Goal: Task Accomplishment & Management: Manage account settings

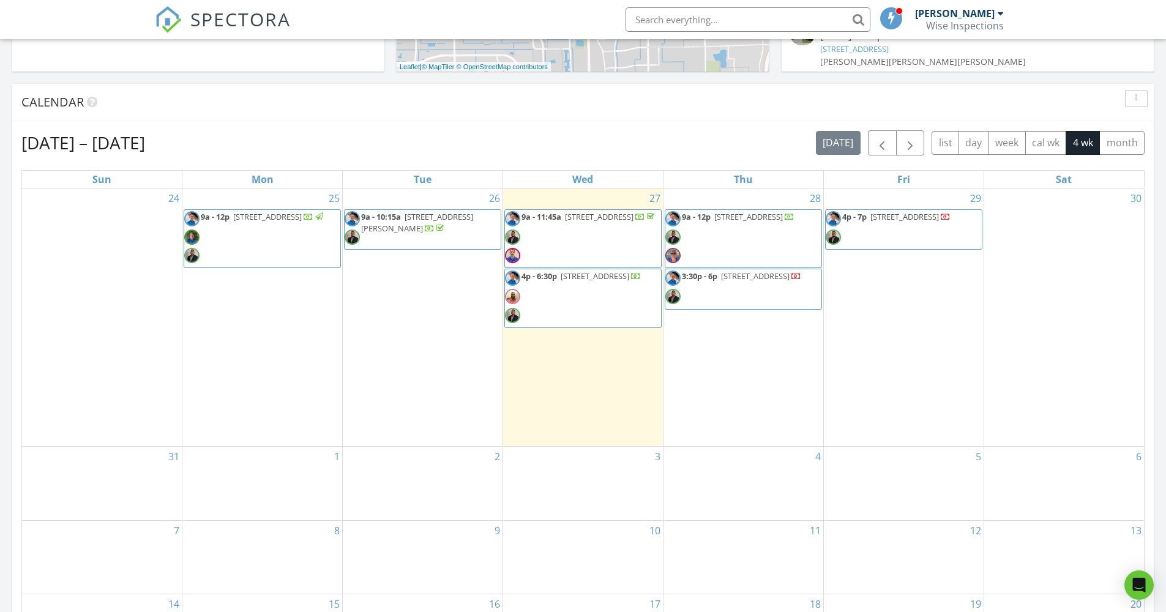
scroll to position [1133, 1185]
click at [416, 223] on span "5460 Godfrey Rd, Parkland 33067" at bounding box center [417, 222] width 112 height 23
click at [277, 220] on span "1536 SW 5th Ave, Boca Raton 33432" at bounding box center [267, 216] width 69 height 11
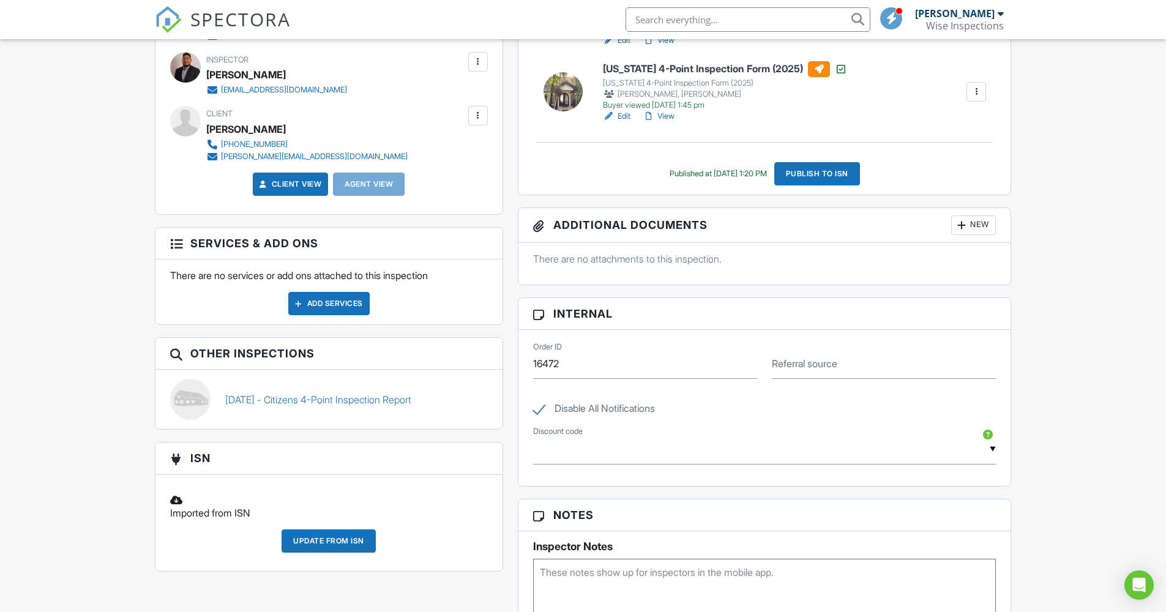
scroll to position [195, 0]
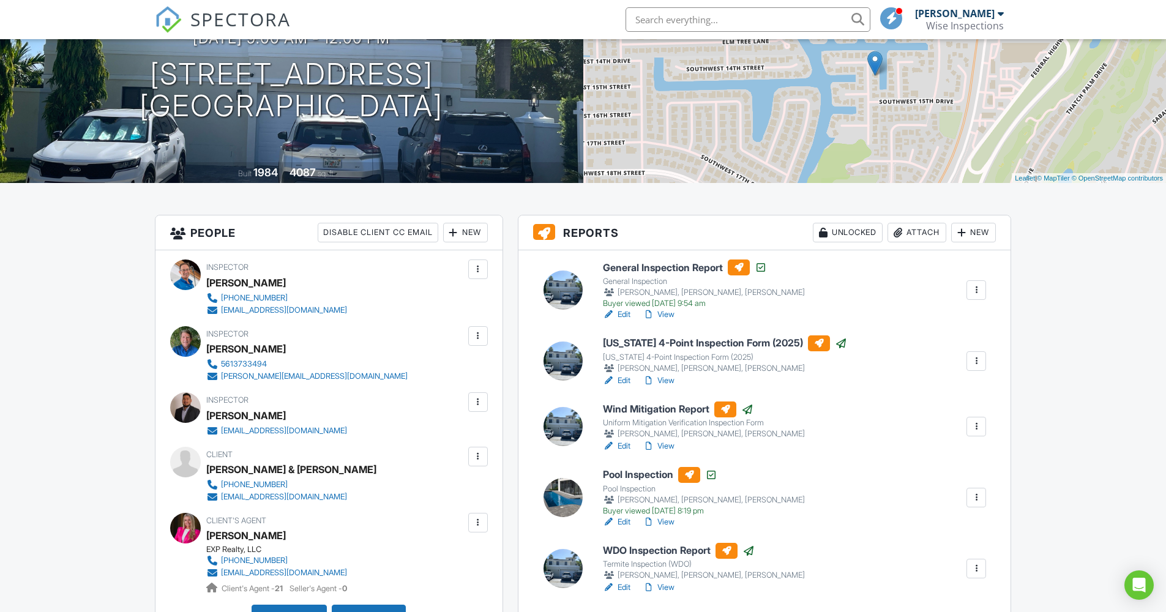
scroll to position [50, 0]
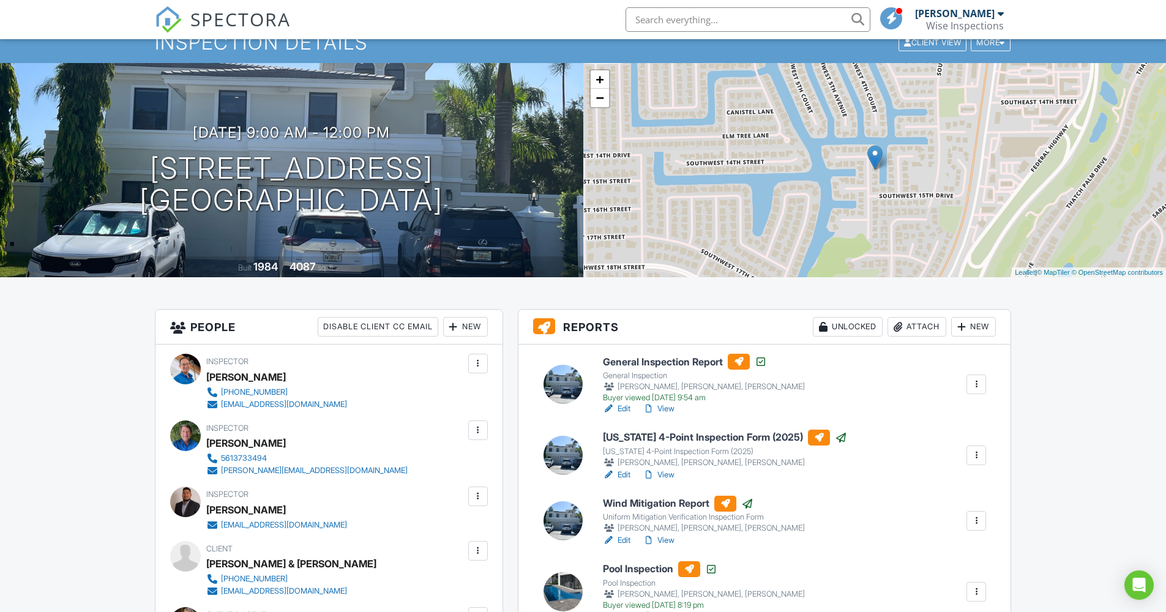
click at [260, 24] on span "SPECTORA" at bounding box center [240, 19] width 100 height 26
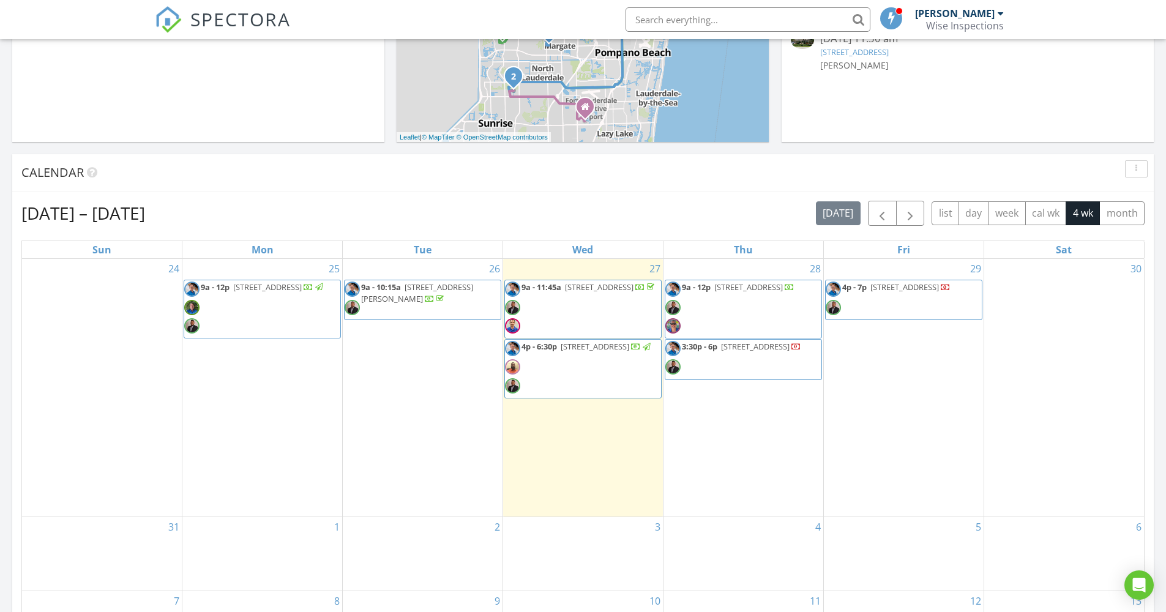
scroll to position [354, 0]
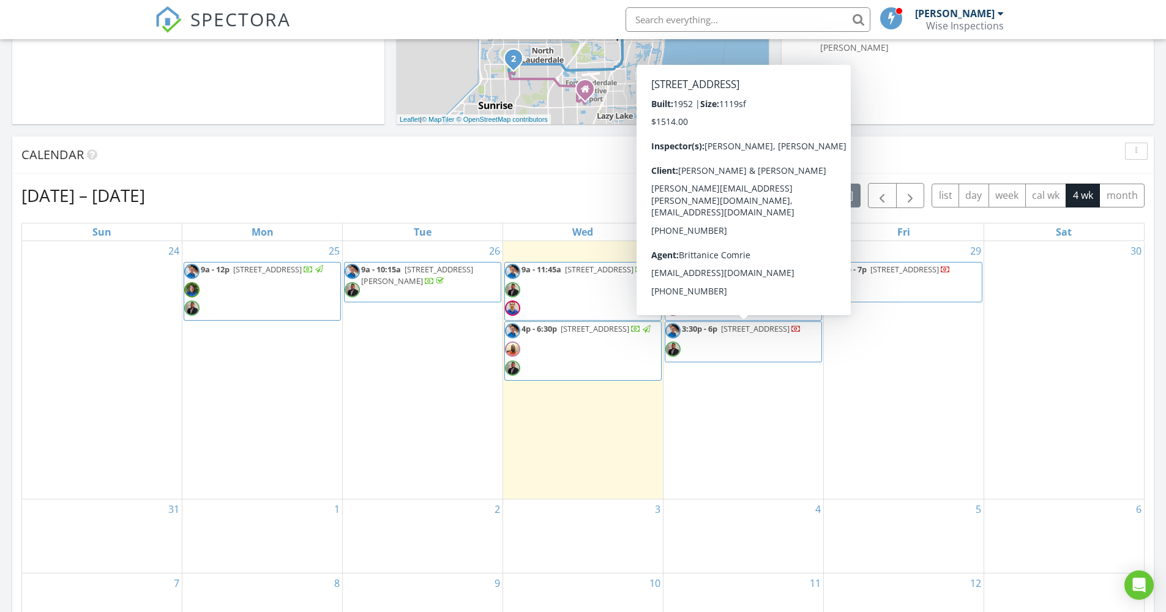
click at [730, 334] on span "921 N 32nd Ave, Hollywood 33021" at bounding box center [755, 328] width 69 height 11
click at [291, 263] on link "9a - 12p 1536 SW 5th Ave, Boca Raton 33432" at bounding box center [262, 291] width 157 height 59
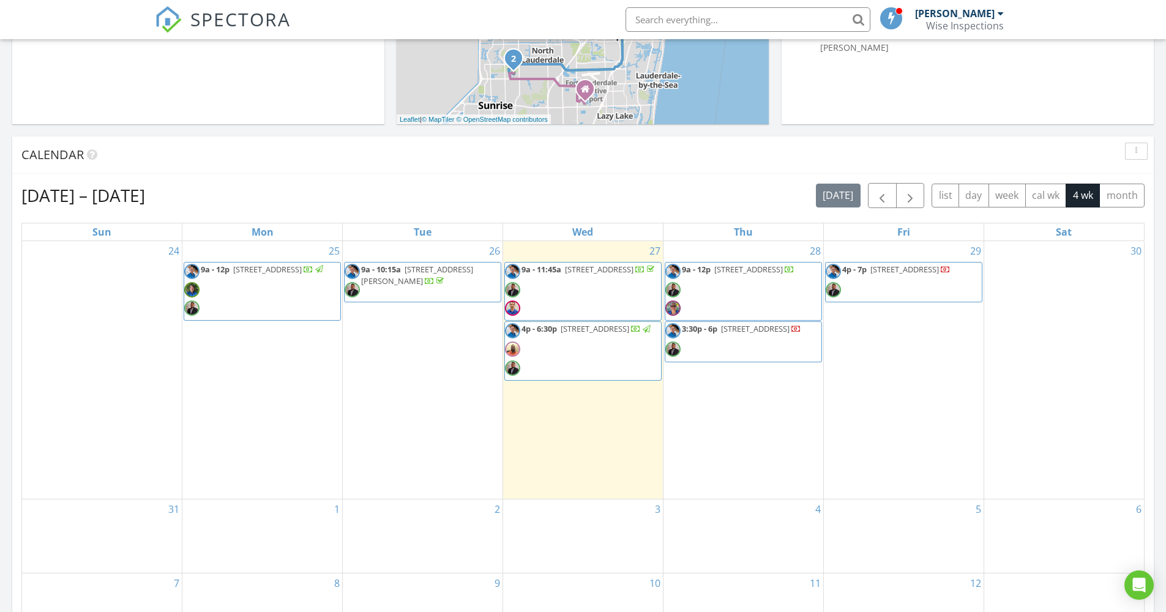
click at [298, 272] on span "1536 SW 5th Ave, Boca Raton 33432" at bounding box center [267, 269] width 69 height 11
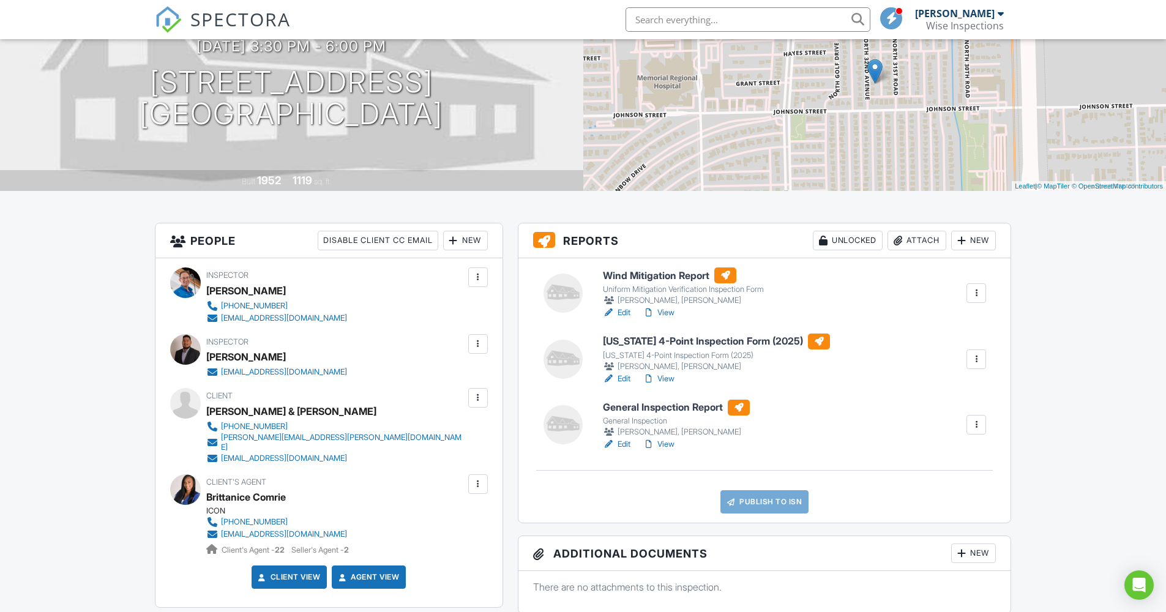
click at [922, 244] on div "Attach" at bounding box center [917, 241] width 59 height 20
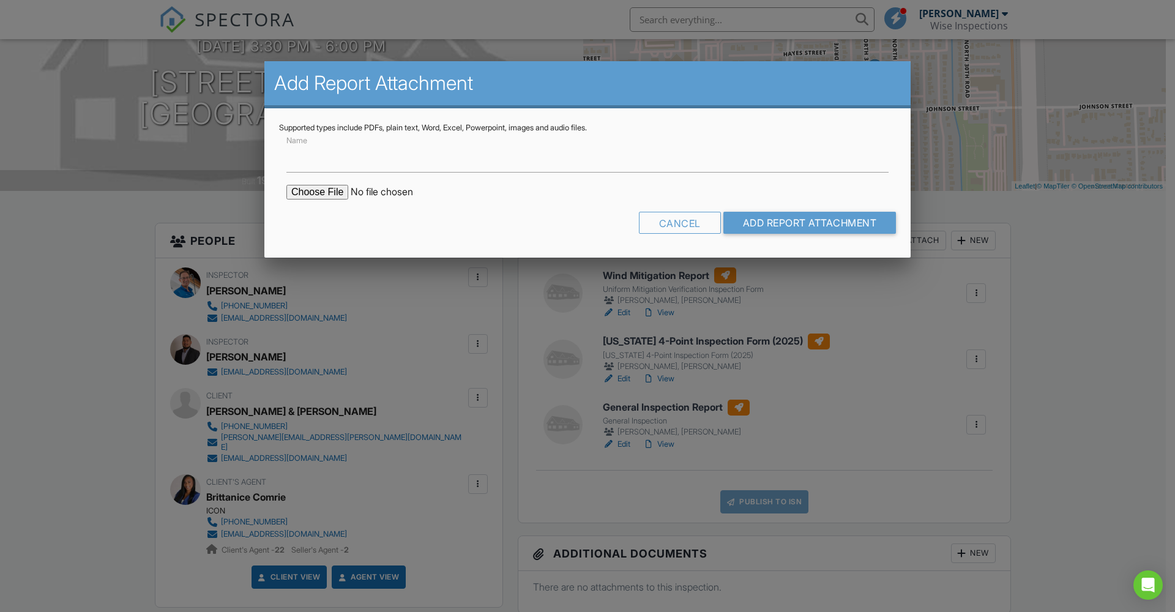
click at [320, 191] on input "file" at bounding box center [390, 192] width 208 height 15
type input "C:\fakepath\921 N 32nd Ave, Hollywood, FL 33021, USA.pdf"
click at [462, 165] on input "Name" at bounding box center [587, 158] width 602 height 30
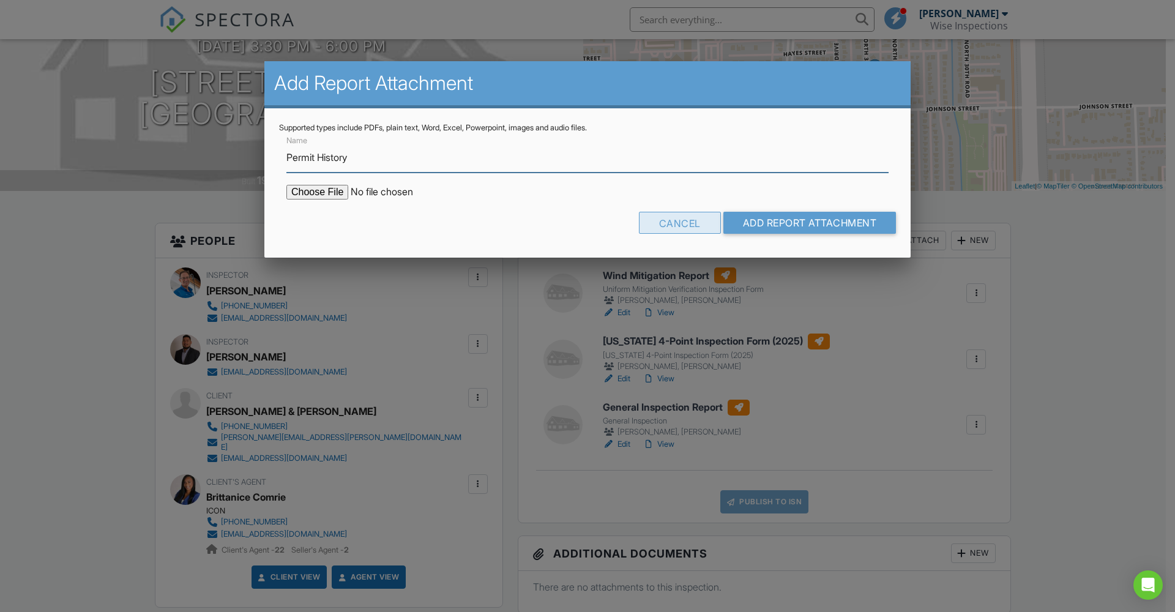
type input "Permit History"
click at [670, 222] on div "Cancel" at bounding box center [680, 223] width 82 height 22
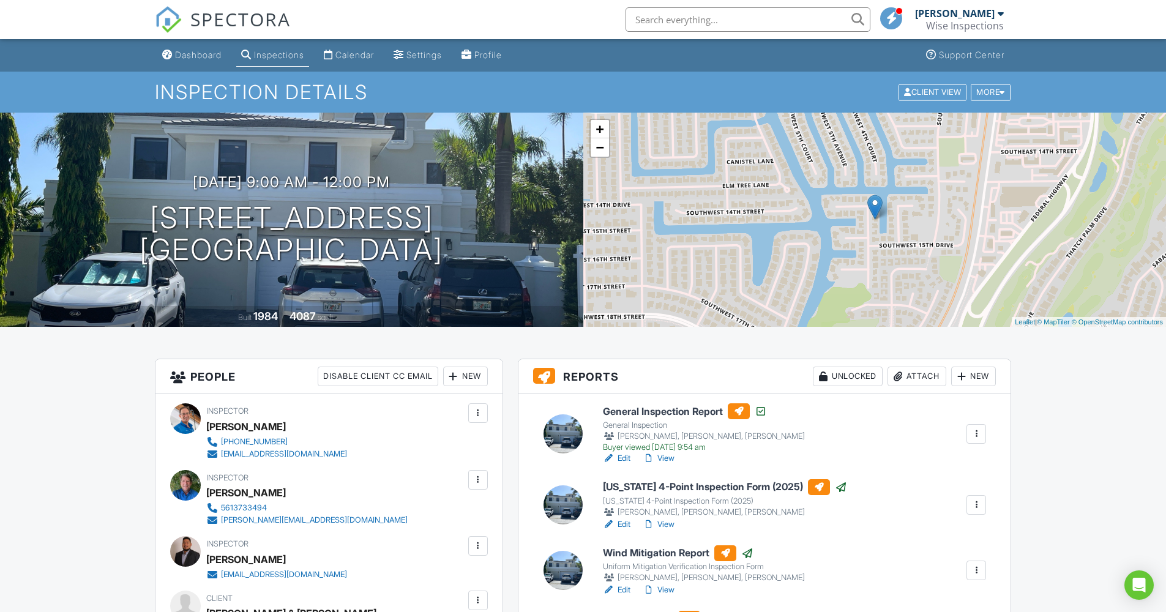
click at [265, 18] on span "SPECTORA" at bounding box center [240, 19] width 100 height 26
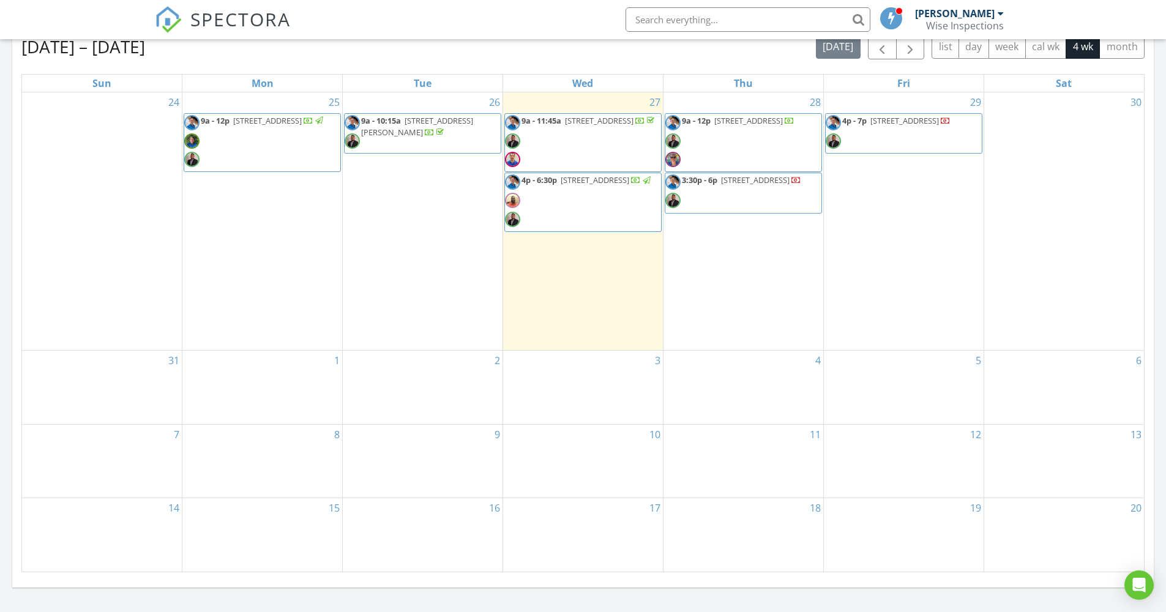
scroll to position [420, 0]
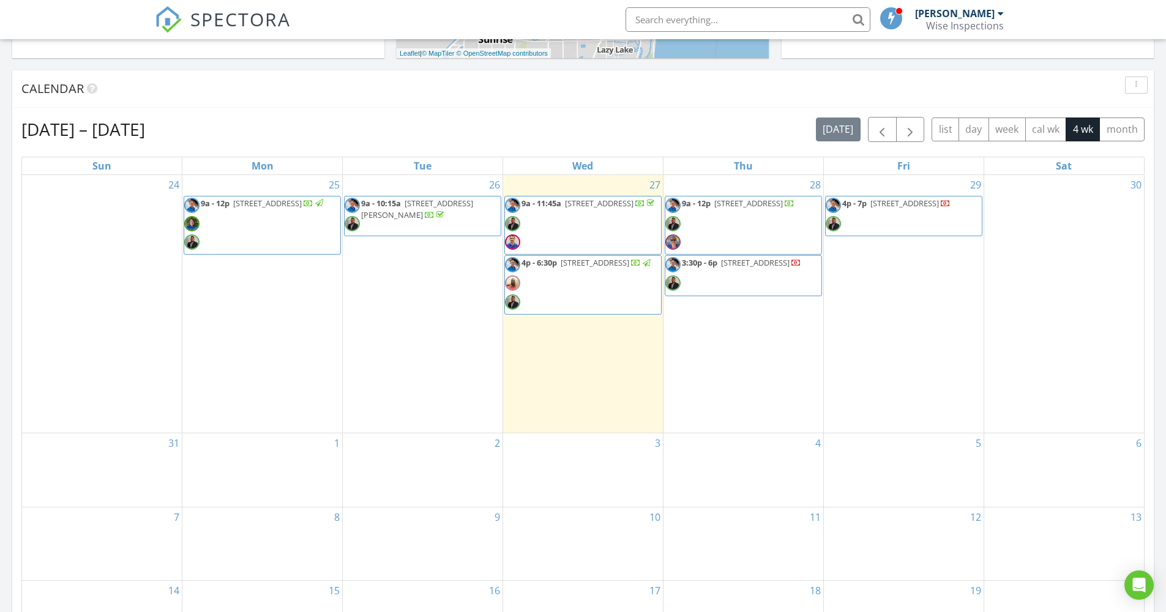
click at [723, 268] on span "921 N 32nd Ave, Hollywood 33021" at bounding box center [755, 262] width 69 height 11
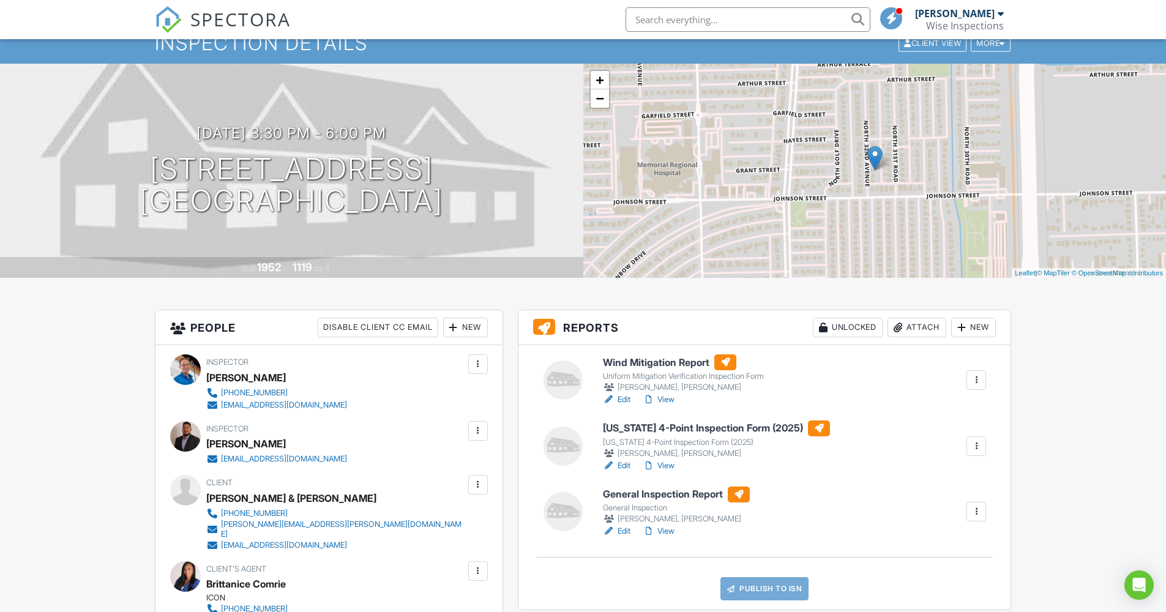
click at [911, 323] on div "Attach" at bounding box center [917, 328] width 59 height 20
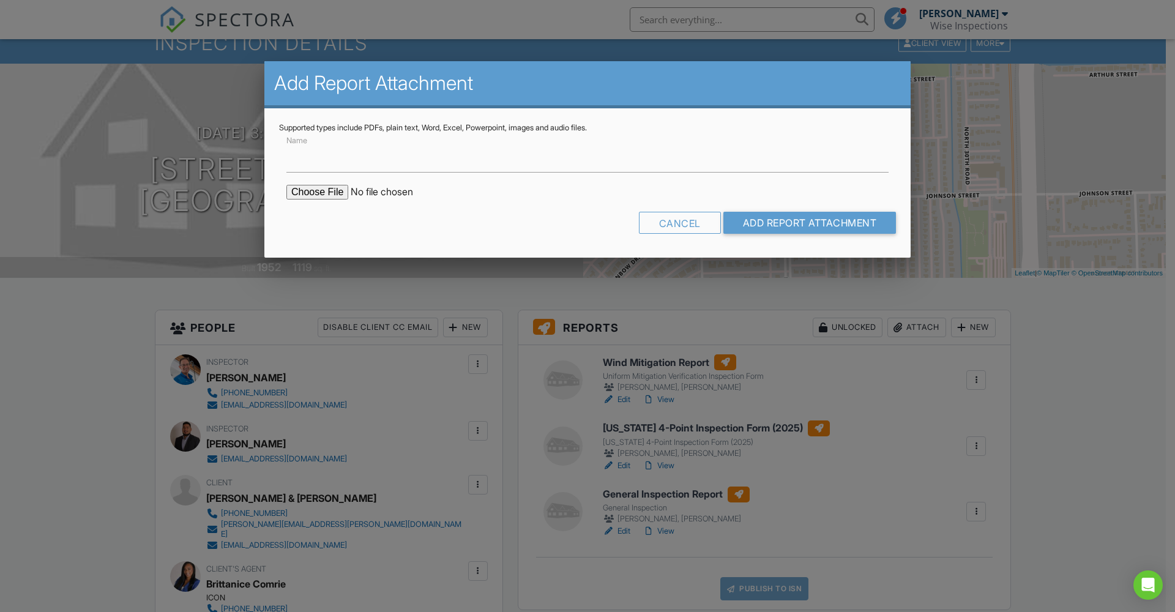
click at [327, 187] on input "file" at bounding box center [390, 192] width 208 height 15
type input "C:\fakepath\921 N 32nd Ave, Hollywood, FL 33021, USA.pdf"
click at [515, 162] on input "Name" at bounding box center [587, 158] width 602 height 30
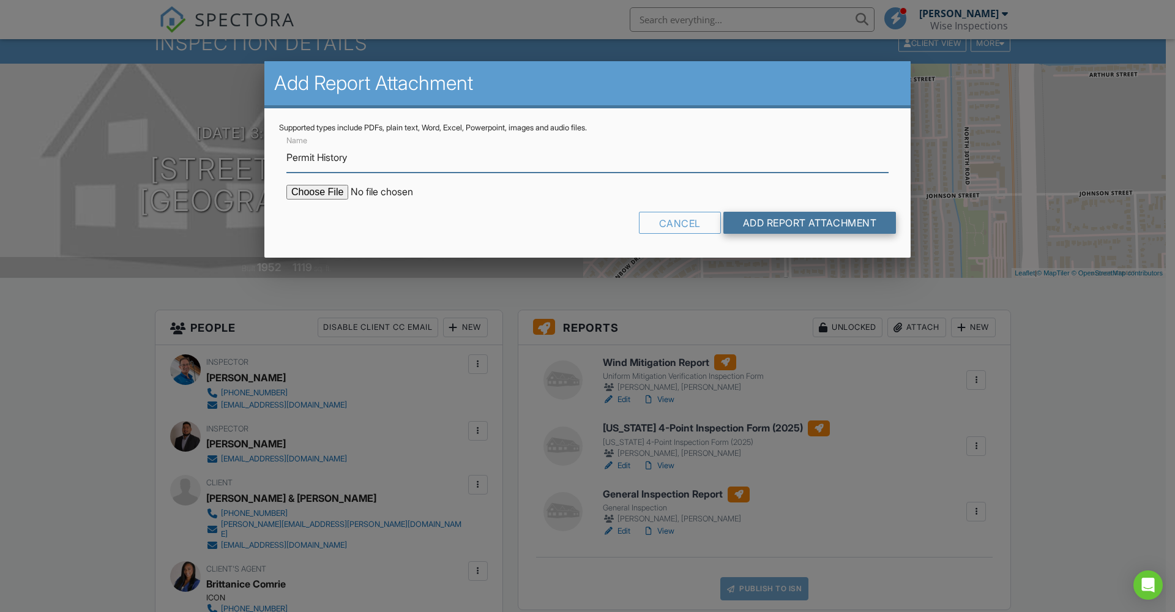
type input "Permit History"
click at [802, 222] on input "Add Report Attachment" at bounding box center [809, 223] width 173 height 22
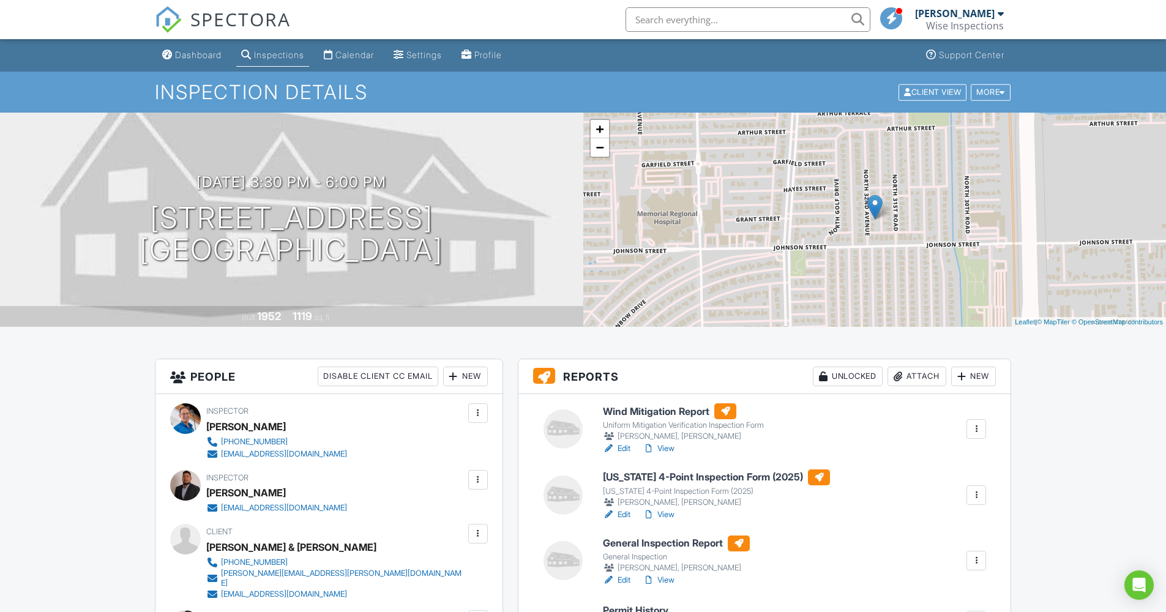
click at [247, 17] on span "SPECTORA" at bounding box center [240, 19] width 100 height 26
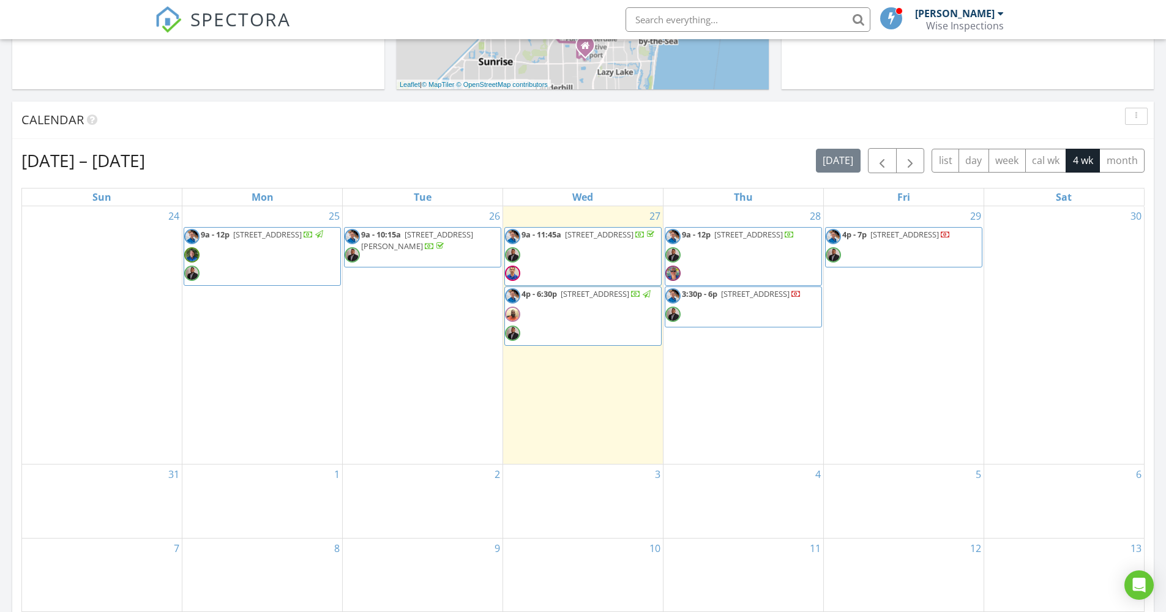
scroll to position [487, 0]
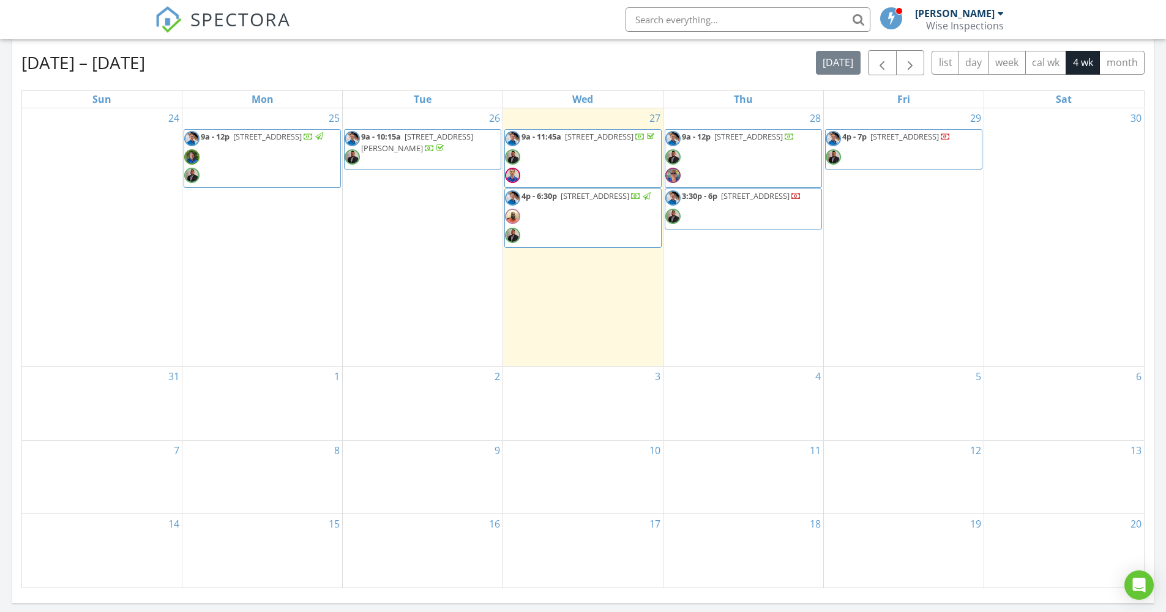
click at [592, 230] on span "4p - 6:30p [STREET_ADDRESS]" at bounding box center [579, 218] width 148 height 56
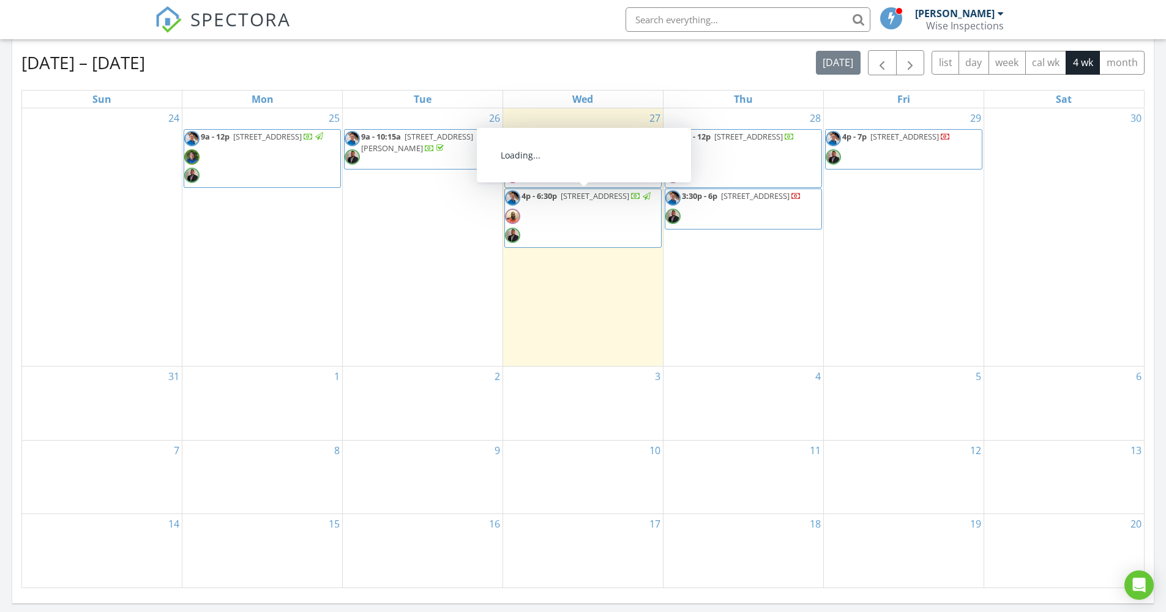
scroll to position [492, 0]
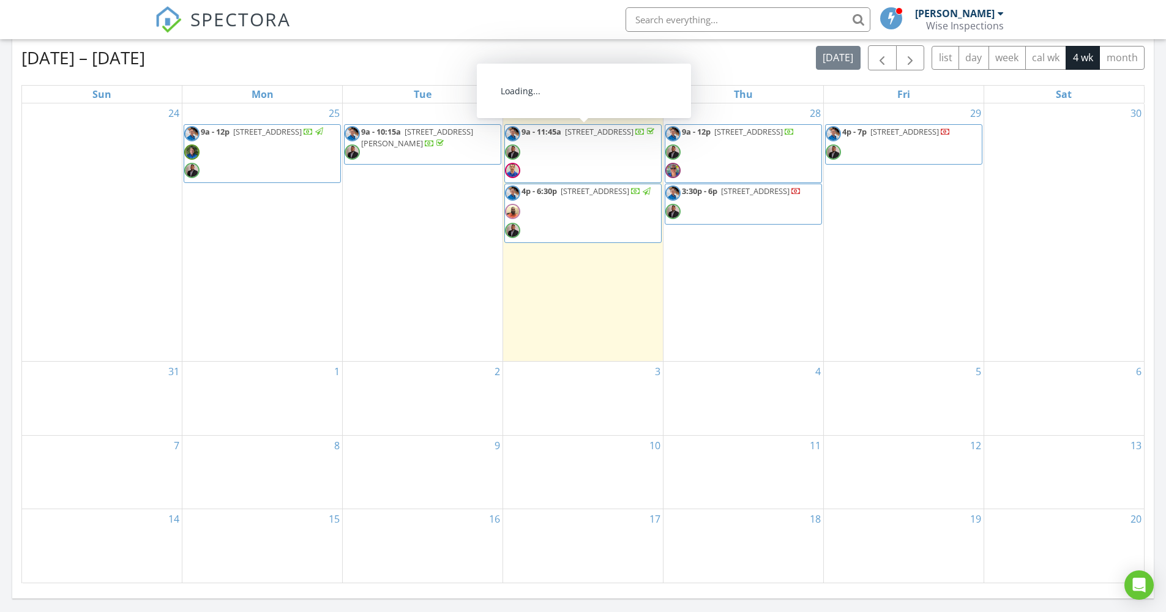
click at [647, 138] on div at bounding box center [652, 133] width 10 height 10
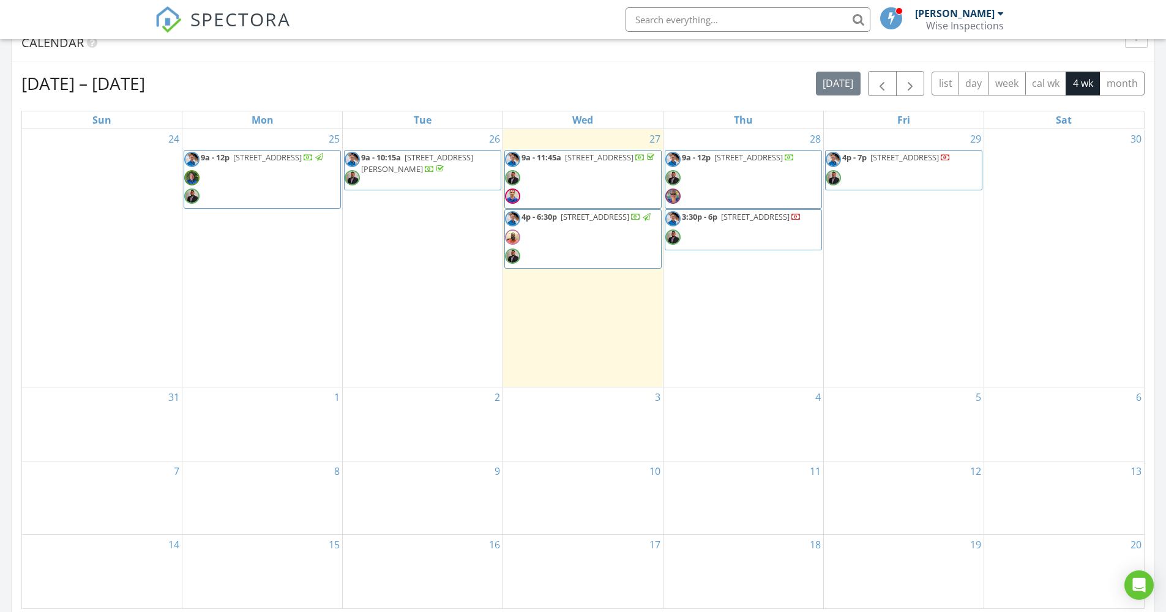
scroll to position [375, 0]
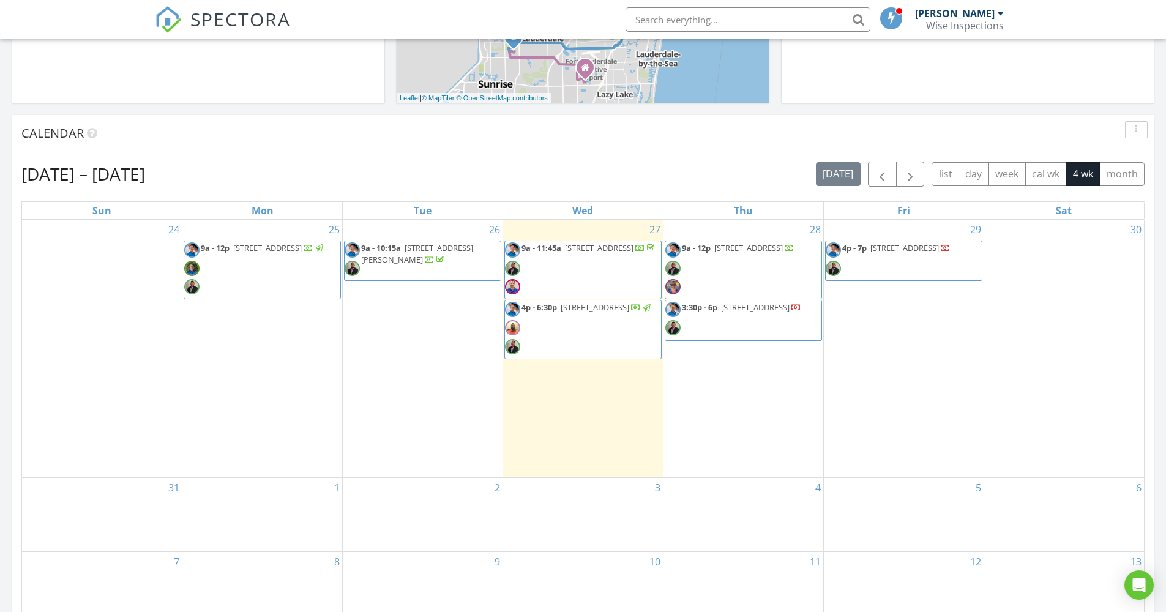
click at [749, 256] on span "9a - 12p 6777 NW 44th Ct, Coral Springs 33067" at bounding box center [729, 270] width 129 height 56
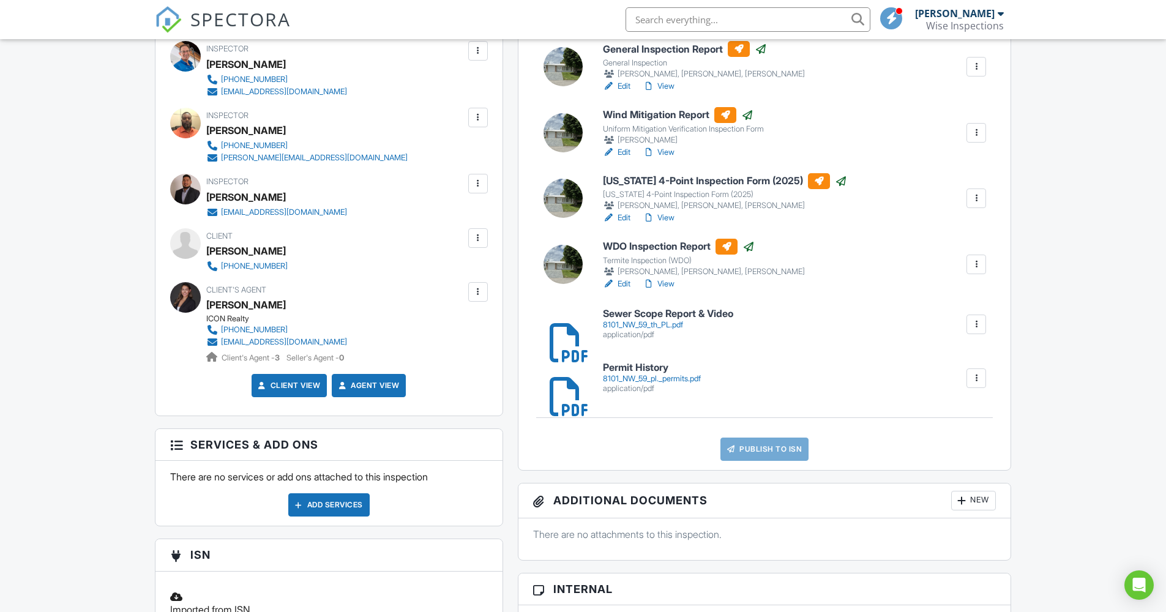
scroll to position [365, 0]
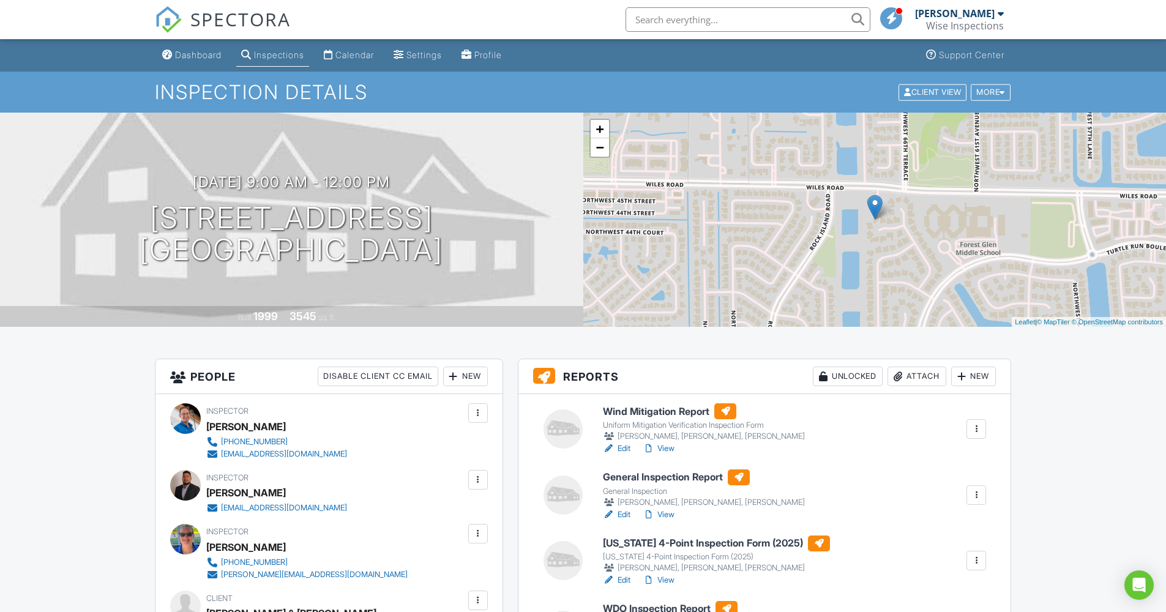
click at [213, 26] on span "SPECTORA" at bounding box center [240, 19] width 100 height 26
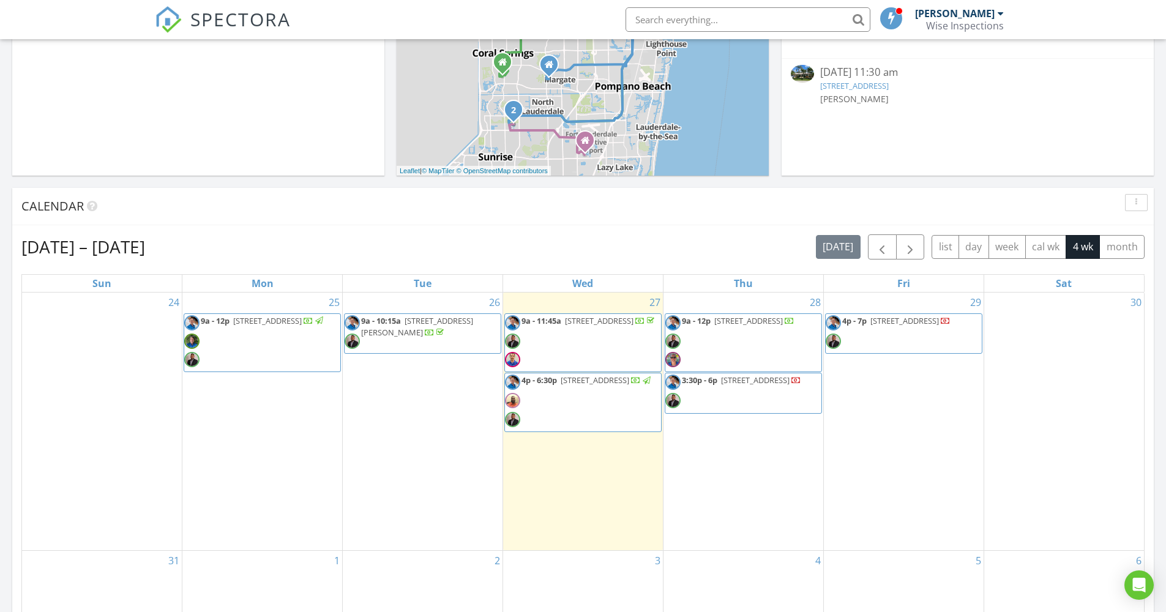
scroll to position [318, 0]
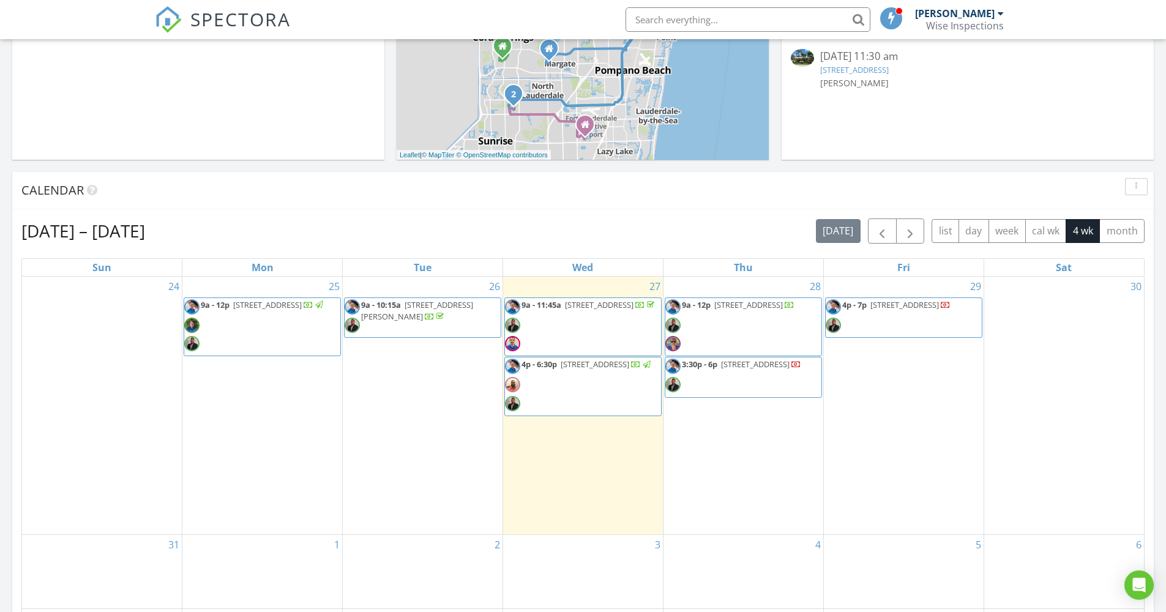
click at [741, 369] on span "[STREET_ADDRESS]" at bounding box center [755, 364] width 69 height 11
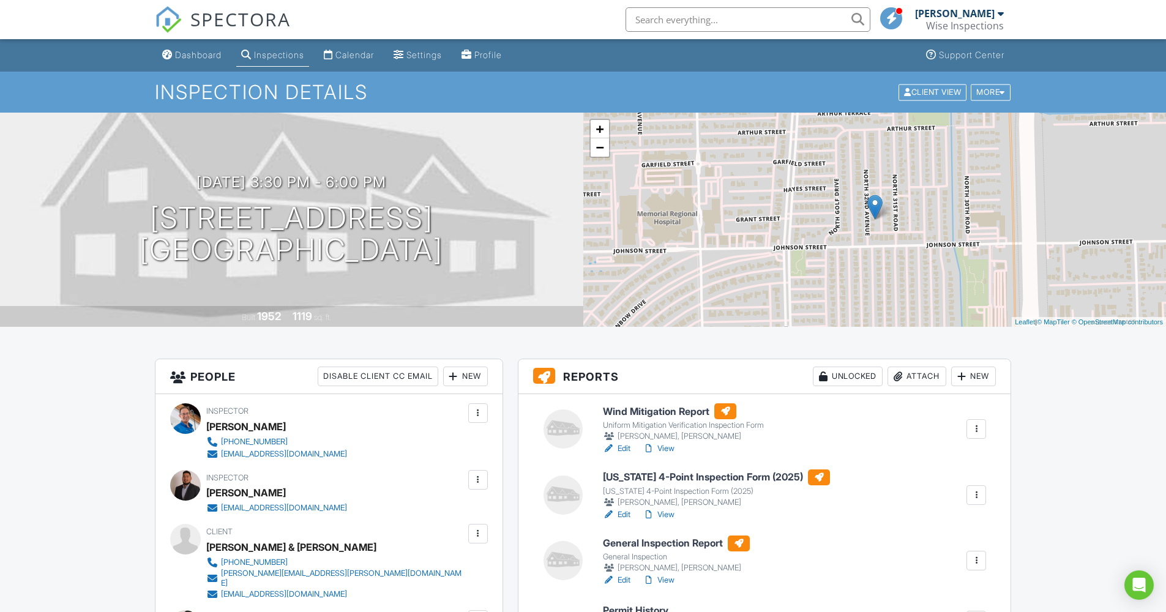
click at [237, 20] on span "SPECTORA" at bounding box center [240, 19] width 100 height 26
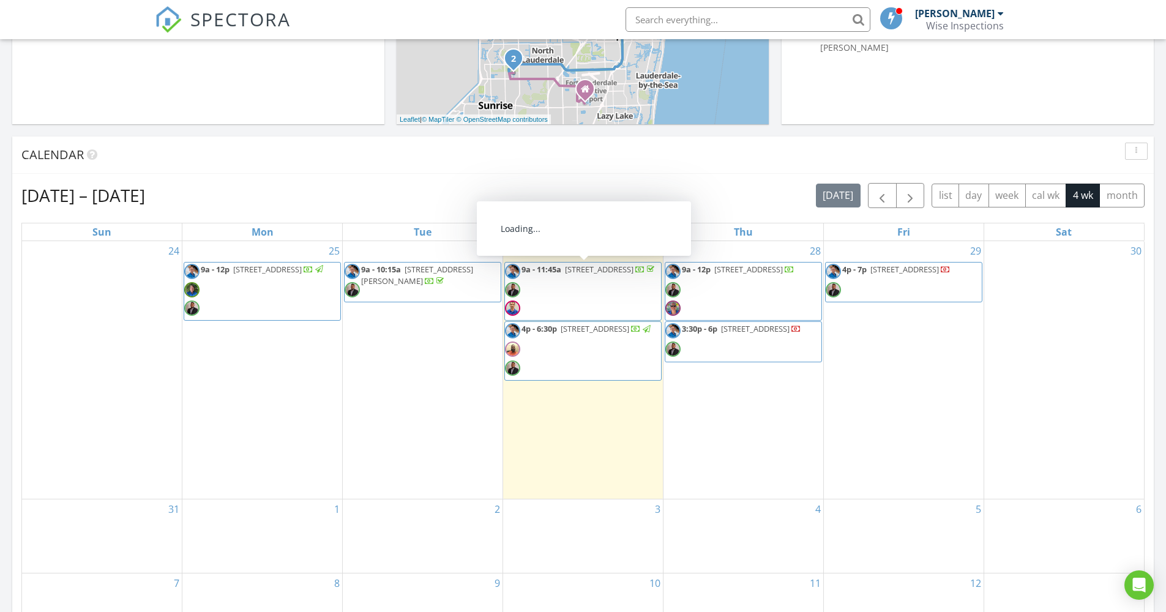
scroll to position [409, 0]
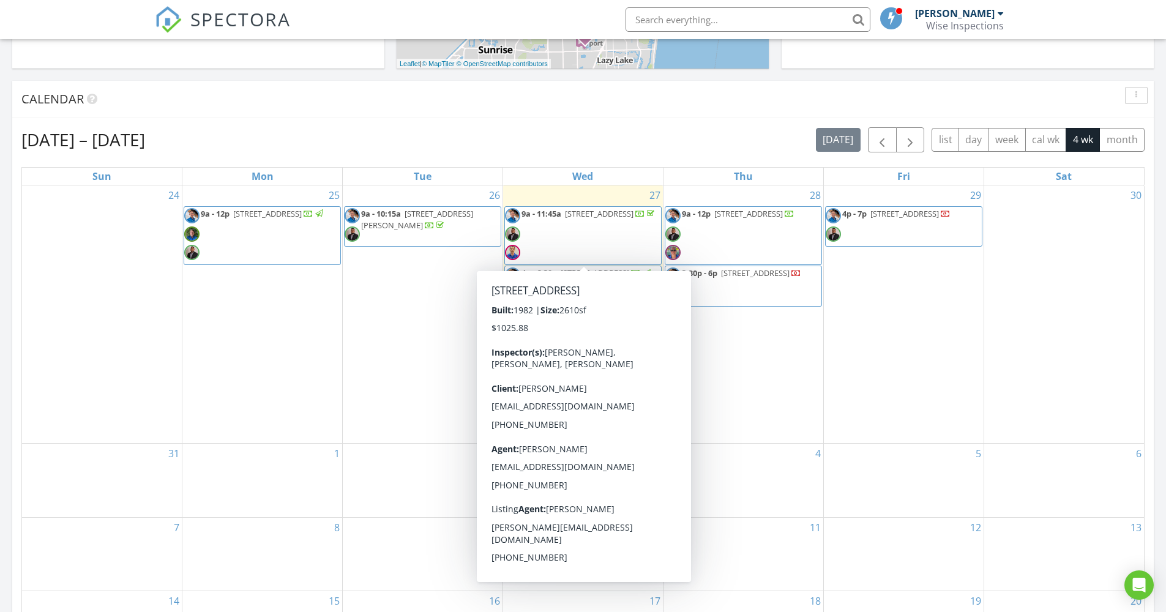
click at [742, 331] on div "28 9a - 12p [STREET_ADDRESS] 3:30p - 6p [STREET_ADDRESS]" at bounding box center [744, 314] width 160 height 258
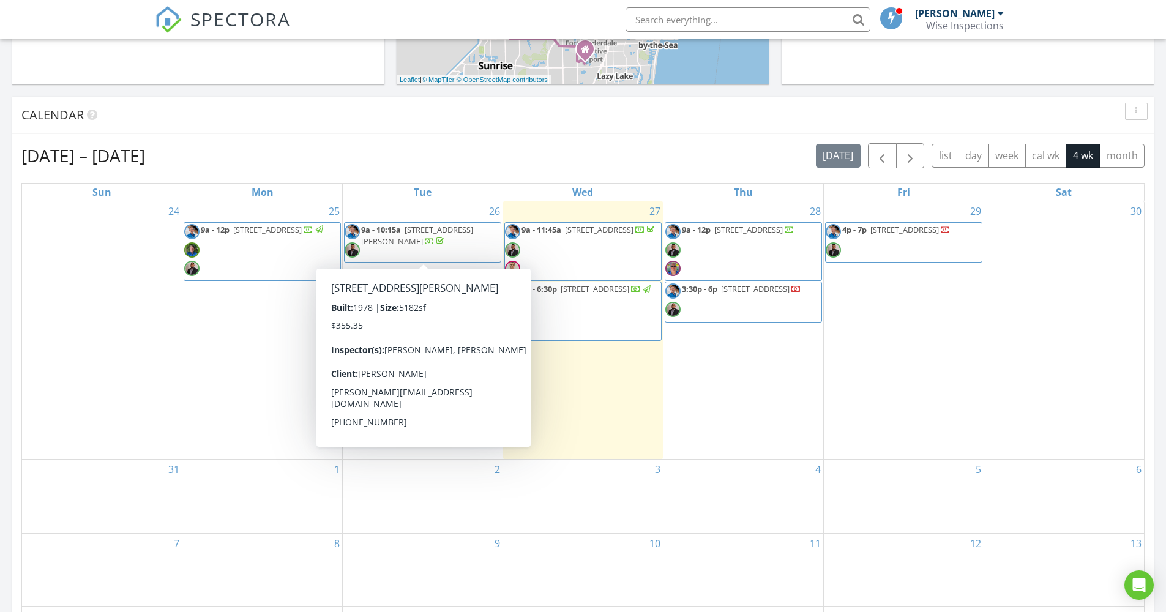
scroll to position [457, 0]
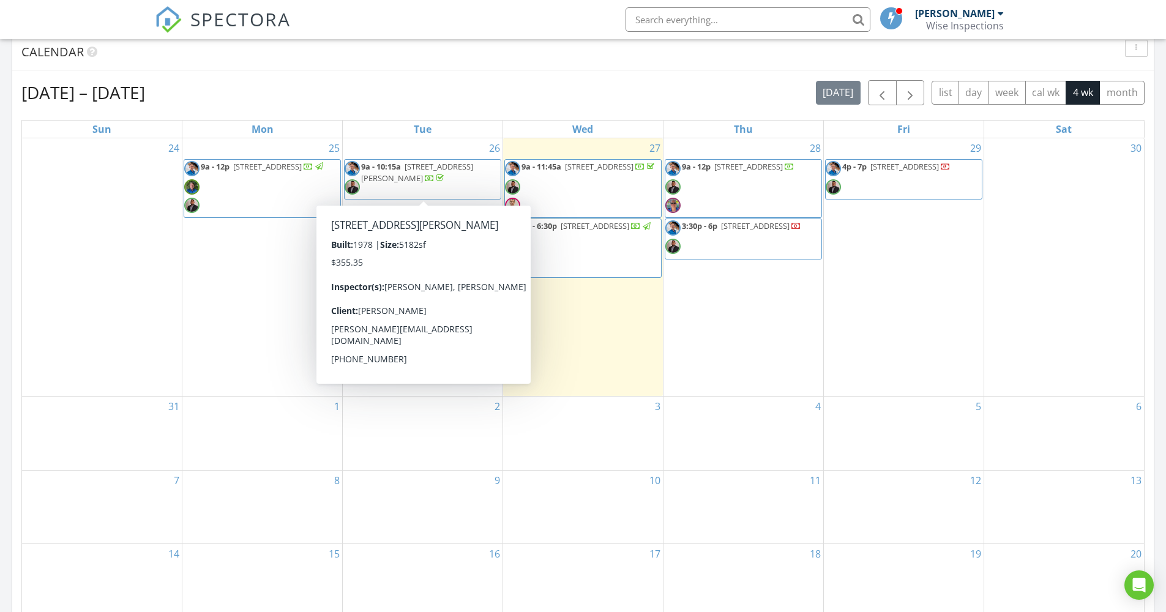
click at [740, 300] on div "28 9a - 12p 6777 NW 44th Ct, Coral Springs 33067 3:30p - 6p 921 N 32nd Ave, Hol…" at bounding box center [744, 267] width 160 height 258
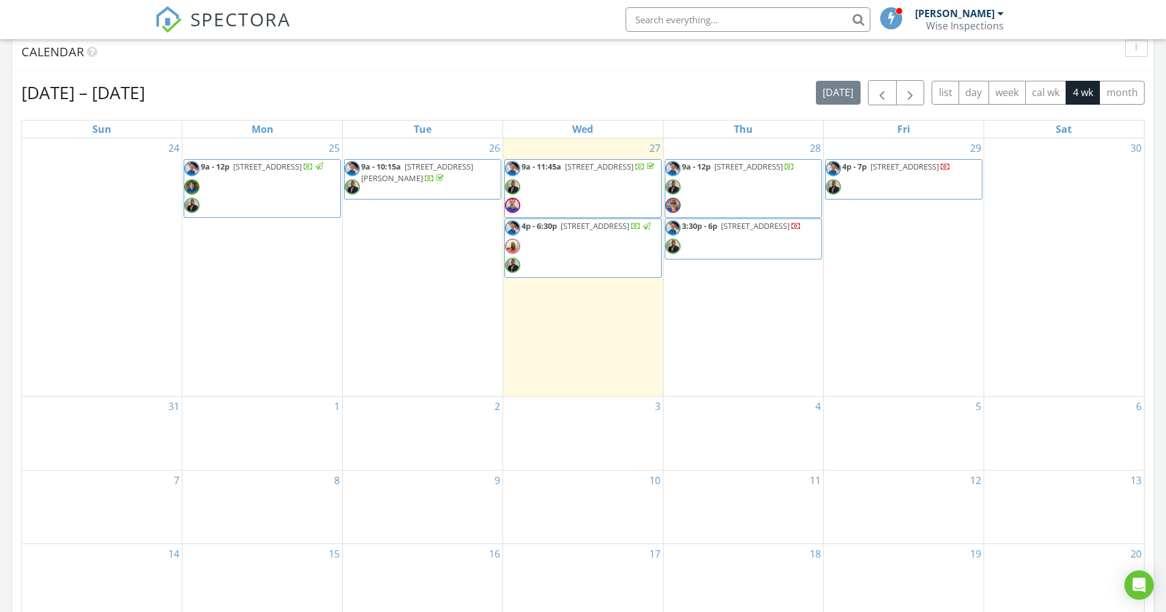
click at [880, 256] on div "29 4p - 7p 5449 NW 86th Ter, Coral Springs 33067" at bounding box center [904, 267] width 160 height 258
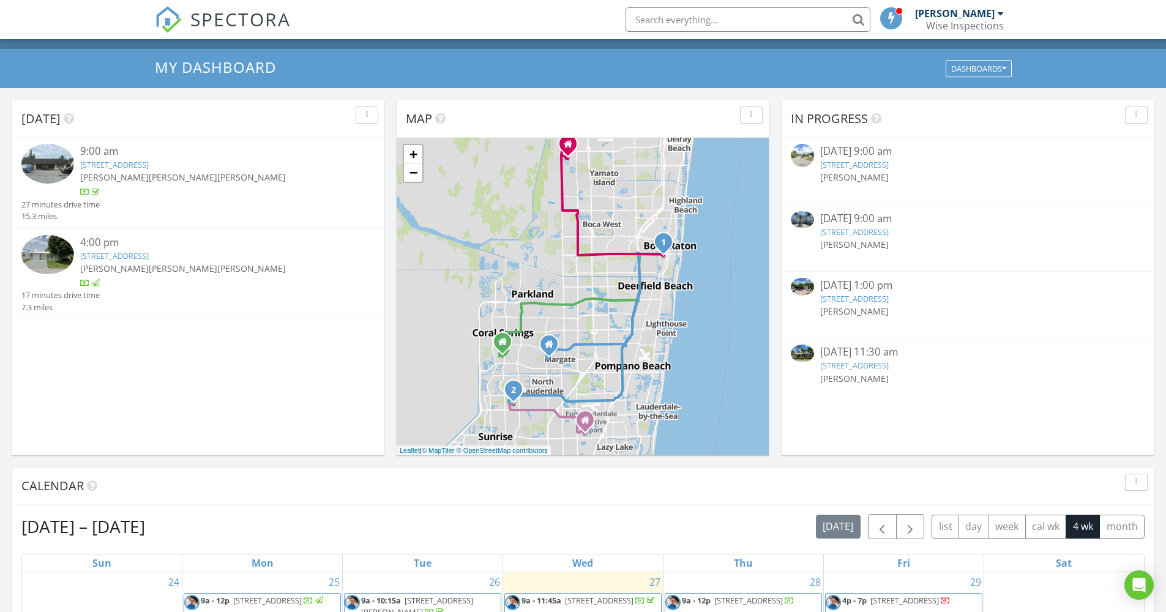
scroll to position [61, 0]
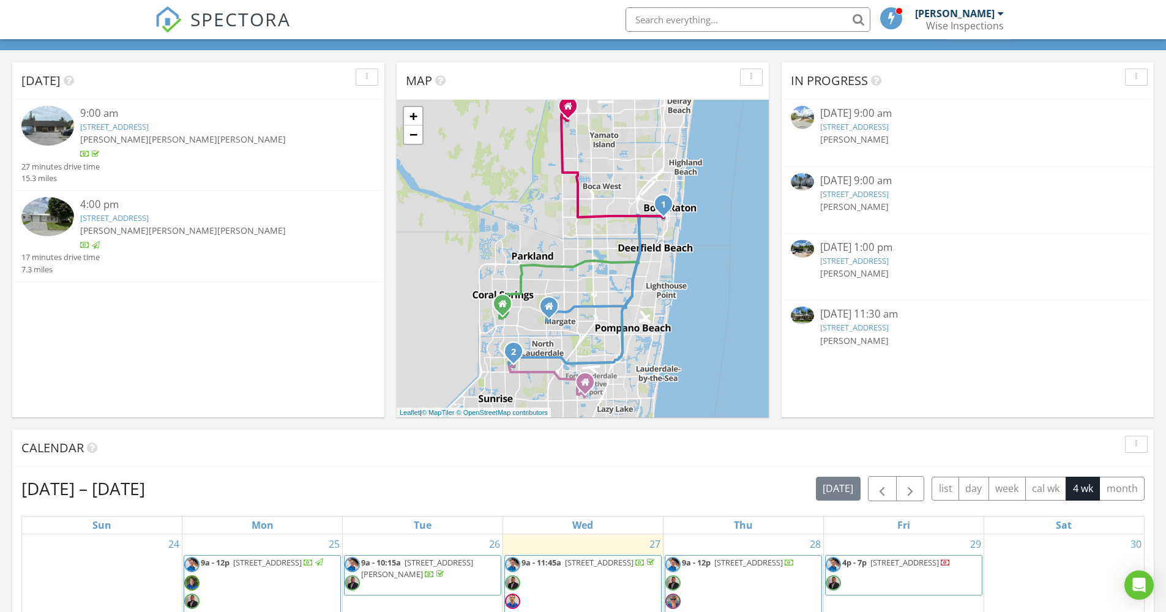
click at [149, 217] on link "8101 NW 59th Pl, Tamarac, FL 33321" at bounding box center [114, 217] width 69 height 11
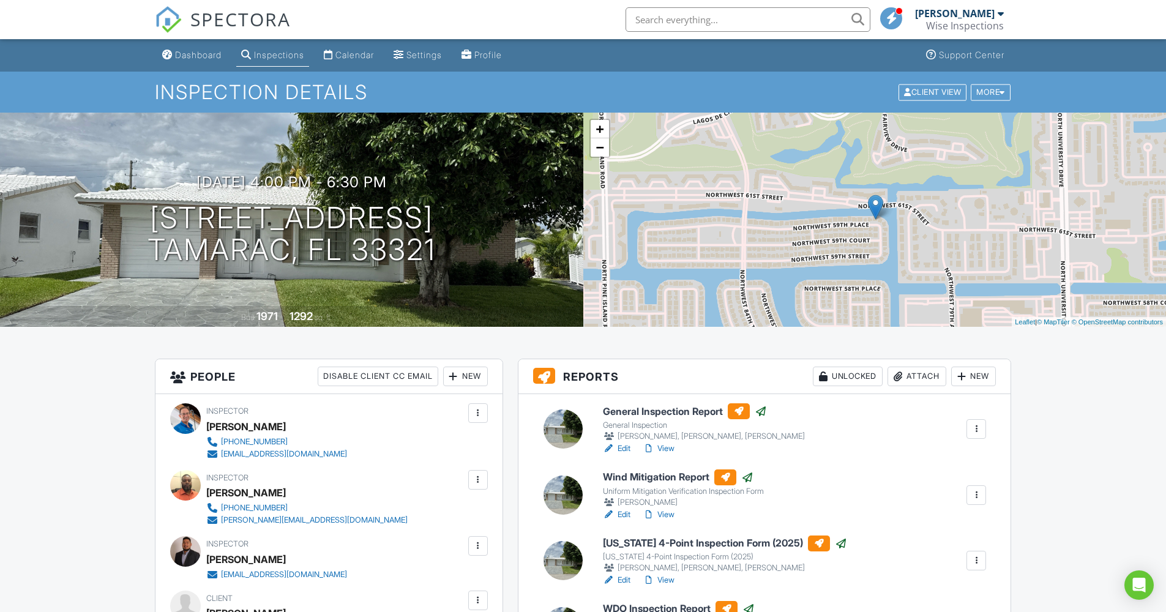
click at [253, 21] on span "SPECTORA" at bounding box center [240, 19] width 100 height 26
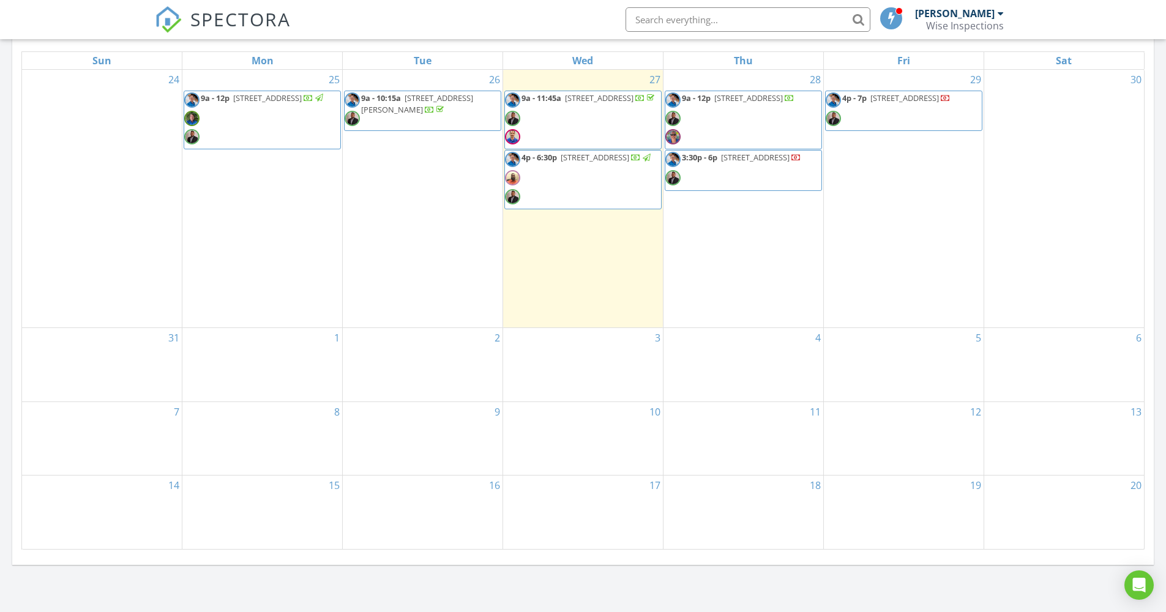
scroll to position [538, 0]
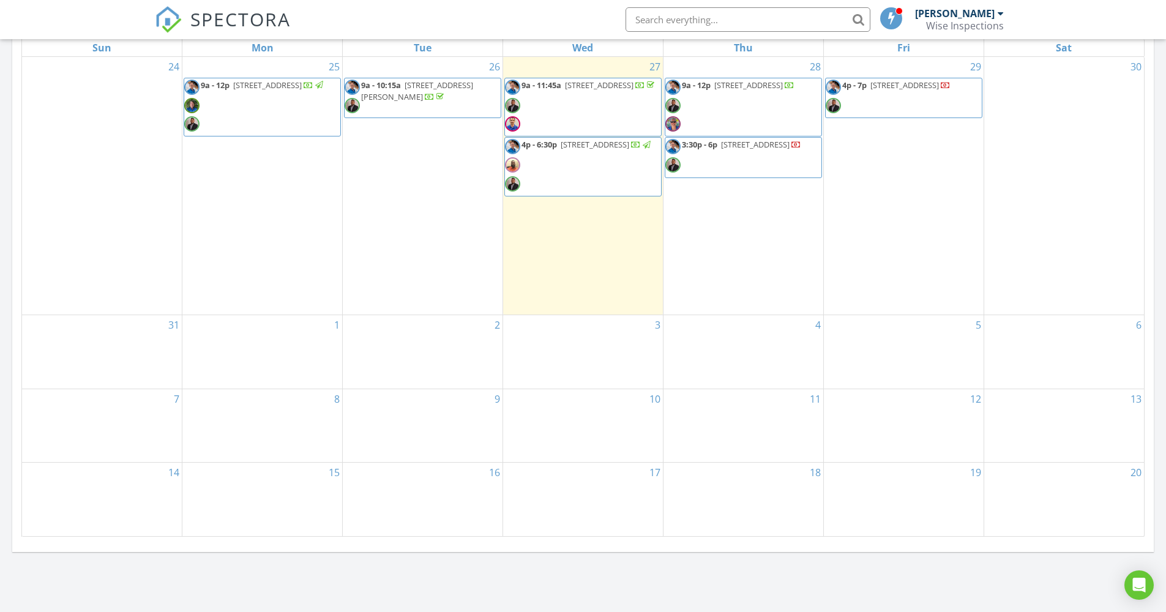
click at [763, 158] on span "3:30p - 6p [STREET_ADDRESS]" at bounding box center [733, 157] width 136 height 37
